Goal: Transaction & Acquisition: Purchase product/service

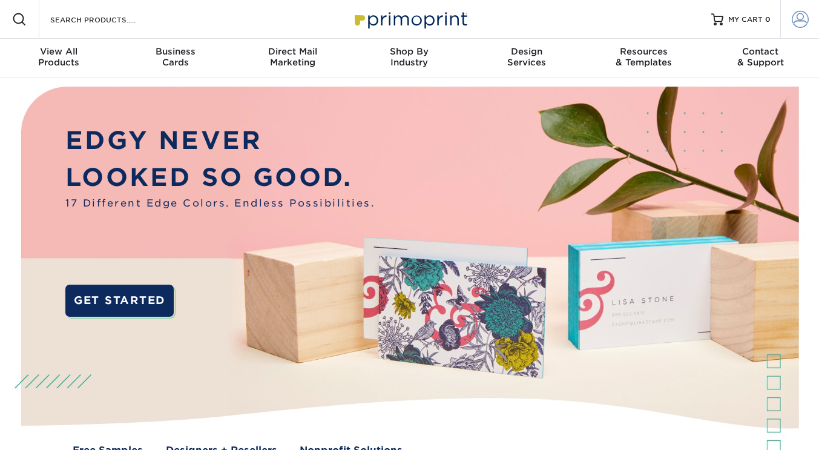
click at [799, 16] on span at bounding box center [800, 19] width 17 height 17
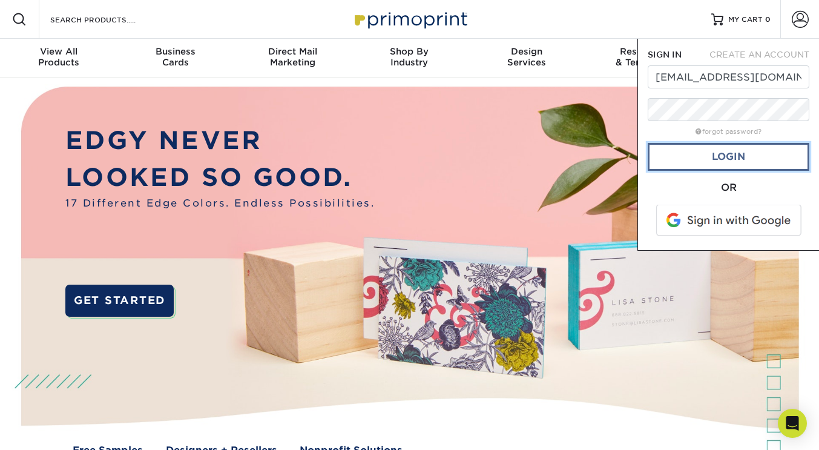
click at [739, 157] on link "Login" at bounding box center [729, 157] width 162 height 28
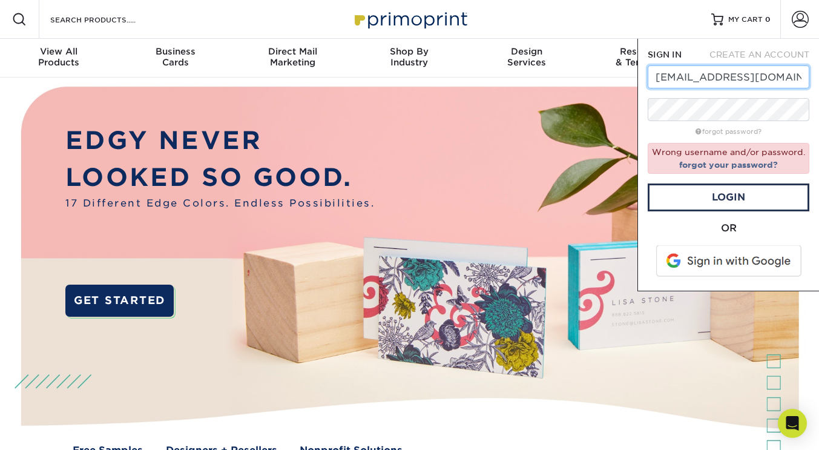
click at [780, 80] on input "asimdidarali@msn.com" at bounding box center [729, 76] width 162 height 23
type input "asimdidarali@aonebonds.com"
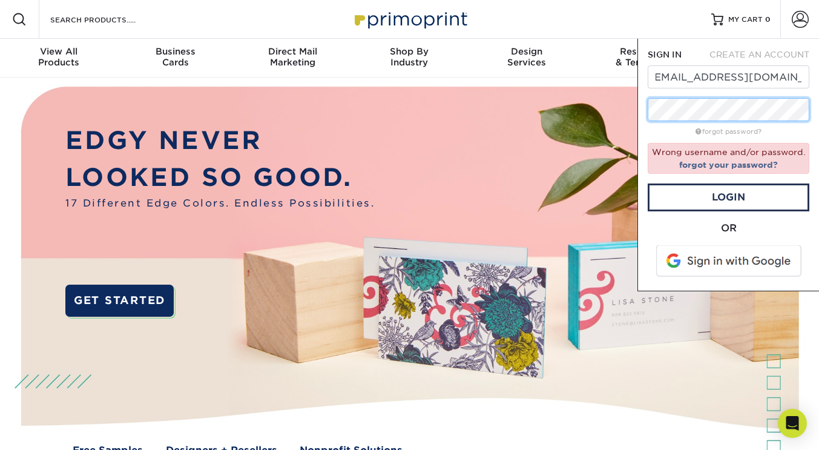
scroll to position [0, 0]
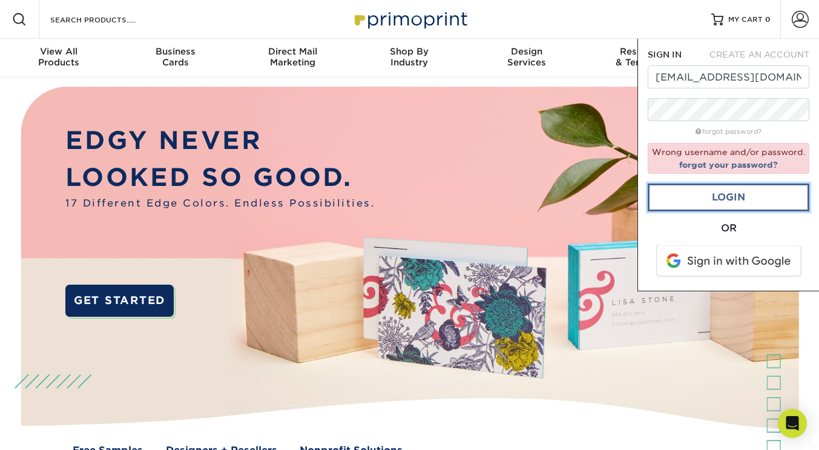
click at [744, 202] on link "Login" at bounding box center [729, 197] width 162 height 28
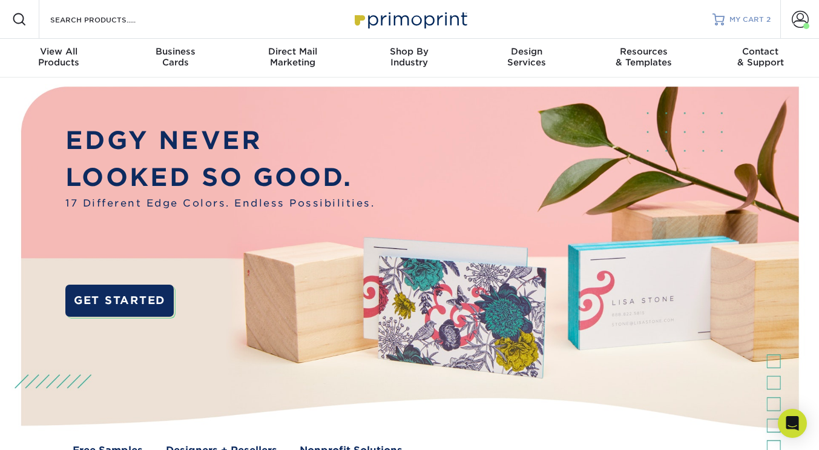
click at [744, 16] on span "MY CART" at bounding box center [747, 20] width 35 height 10
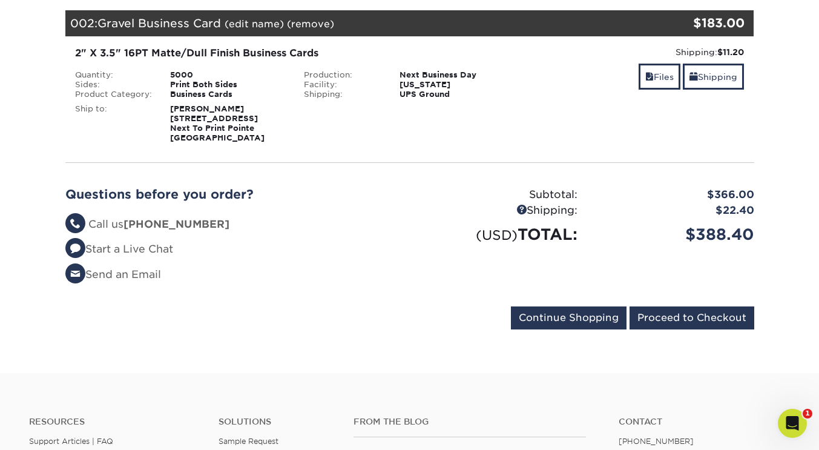
scroll to position [329, 0]
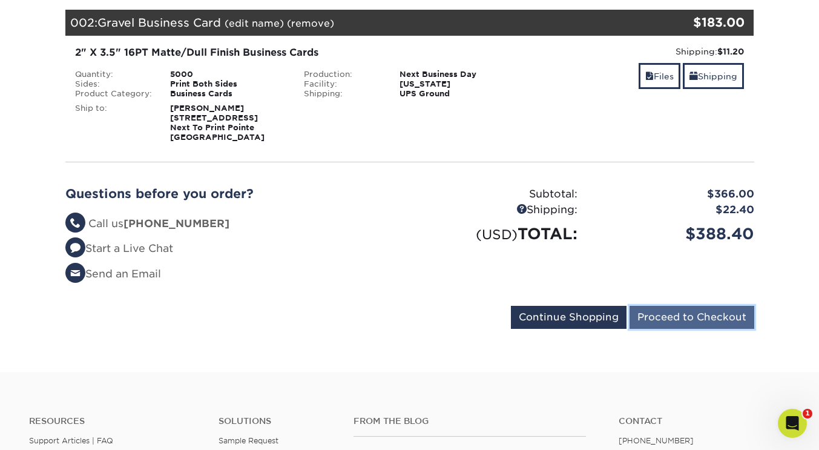
click at [690, 313] on input "Proceed to Checkout" at bounding box center [692, 317] width 125 height 23
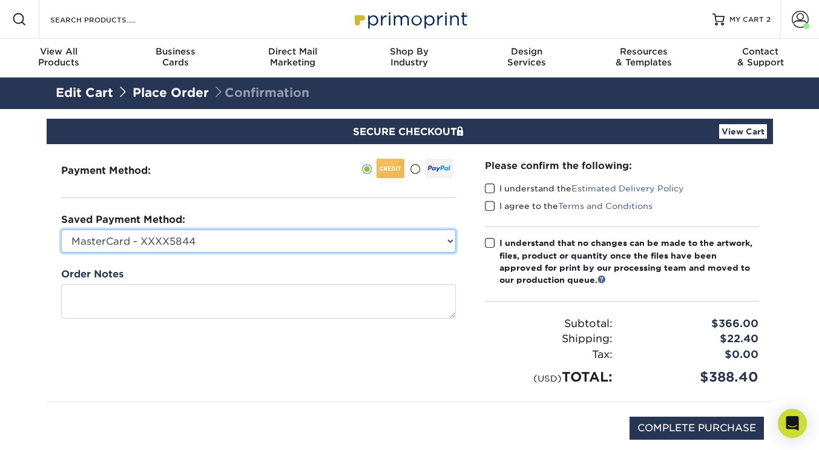
click at [445, 240] on select "MasterCard - XXXX5844 MasterCard - XXXX2893 New Credit Card" at bounding box center [258, 240] width 395 height 23
select select
click at [61, 229] on select "MasterCard - XXXX5844 MasterCard - XXXX2893 New Credit Card" at bounding box center [258, 240] width 395 height 23
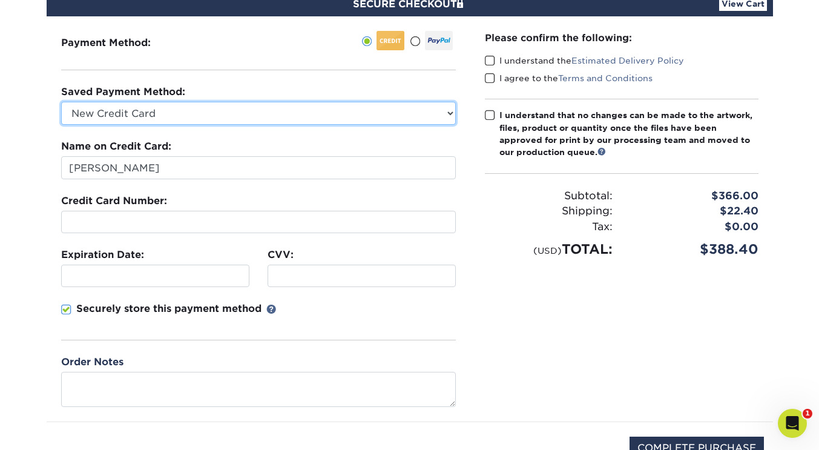
scroll to position [128, 0]
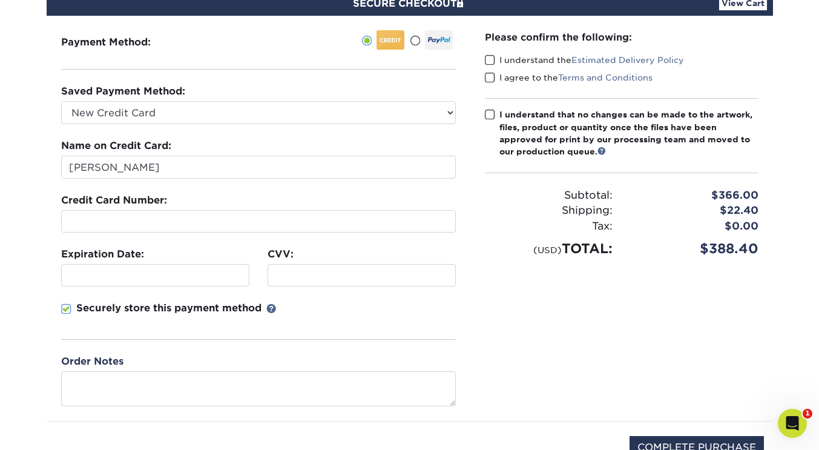
click at [490, 59] on span at bounding box center [490, 60] width 10 height 12
click at [0, 0] on input "I understand the Estimated Delivery Policy" at bounding box center [0, 0] width 0 height 0
click at [489, 76] on span at bounding box center [490, 78] width 10 height 12
click at [0, 0] on input "I agree to the Terms and Conditions" at bounding box center [0, 0] width 0 height 0
click at [488, 113] on span at bounding box center [490, 115] width 10 height 12
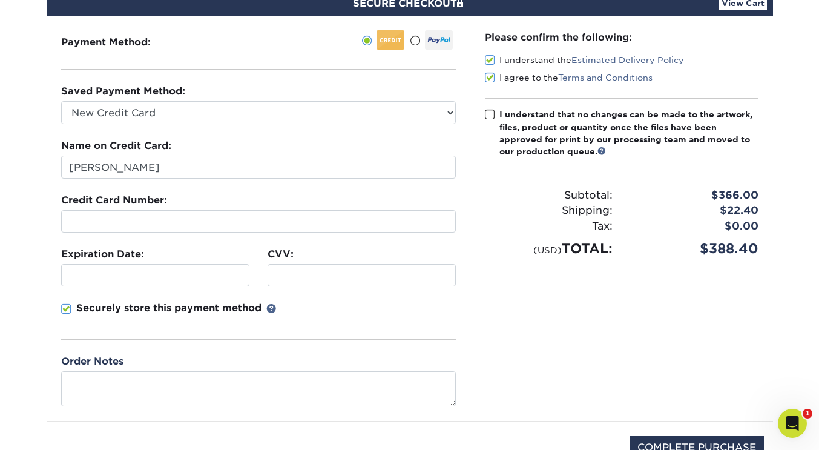
click at [0, 0] on input "I understand that no changes can be made to the artwork, files, product or quan…" at bounding box center [0, 0] width 0 height 0
click at [127, 266] on div at bounding box center [155, 275] width 188 height 22
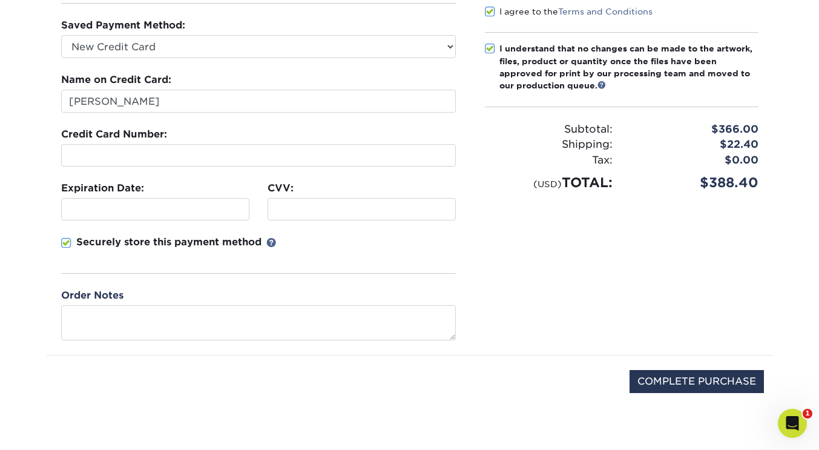
scroll to position [233, 0]
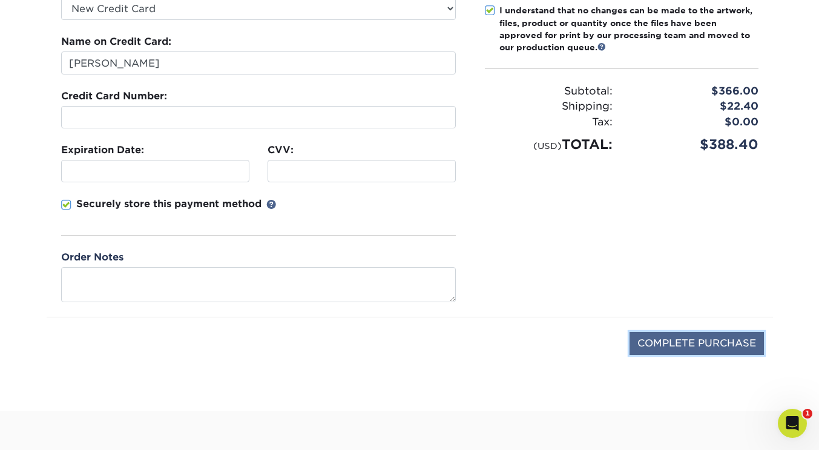
click at [688, 344] on input "COMPLETE PURCHASE" at bounding box center [697, 343] width 134 height 23
type input "PROCESSING, PLEASE WAIT..."
